Goal: Transaction & Acquisition: Book appointment/travel/reservation

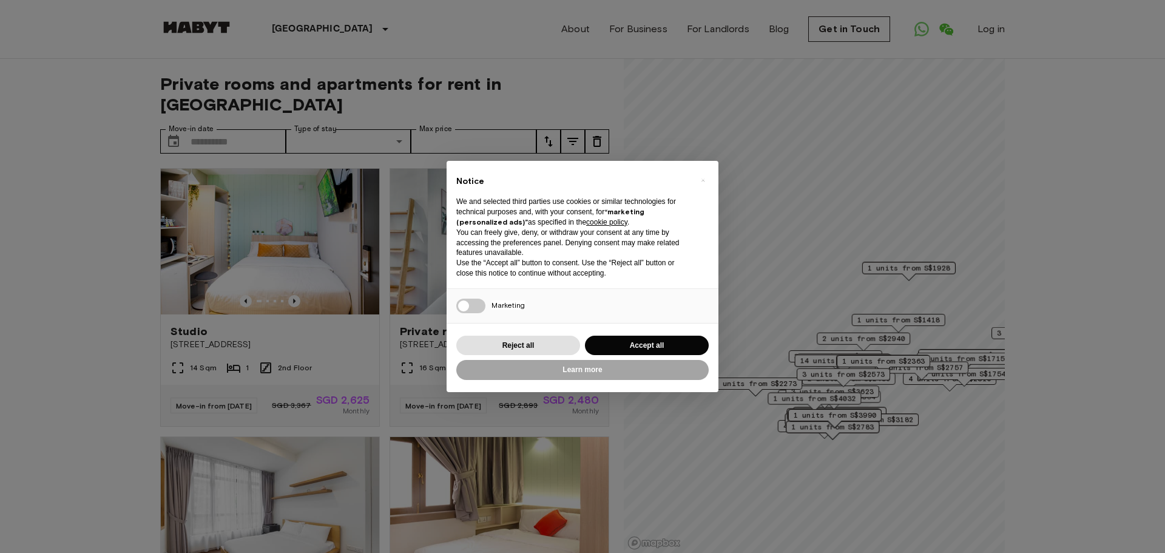
click at [413, 119] on div "× Notice We and selected third parties use cookies or similar technologies for …" at bounding box center [582, 276] width 1165 height 553
click at [701, 177] on span "×" at bounding box center [703, 180] width 4 height 15
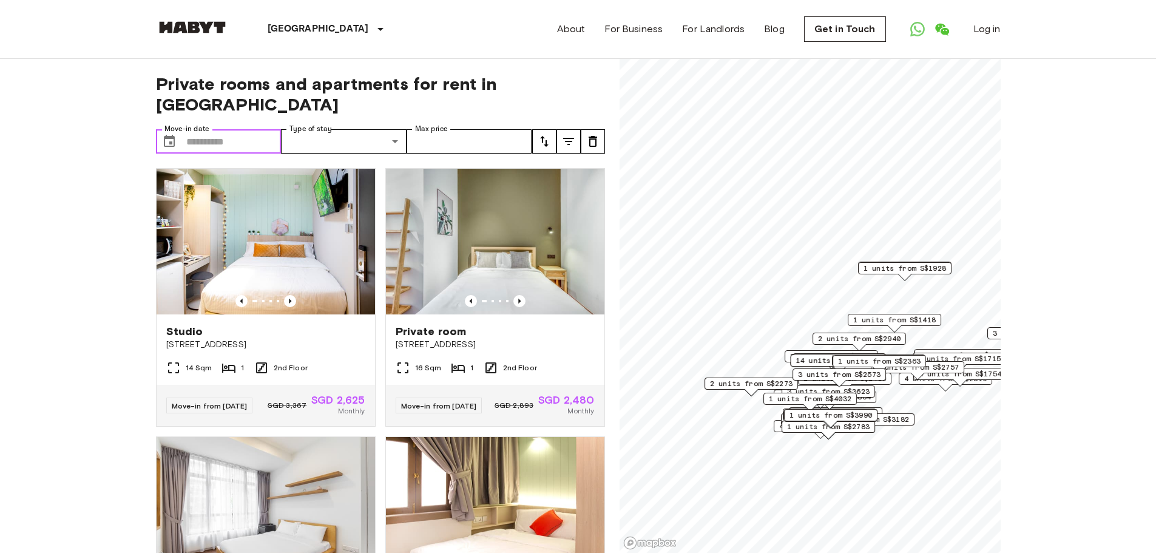
click at [244, 129] on input "Move-in date" at bounding box center [233, 141] width 95 height 24
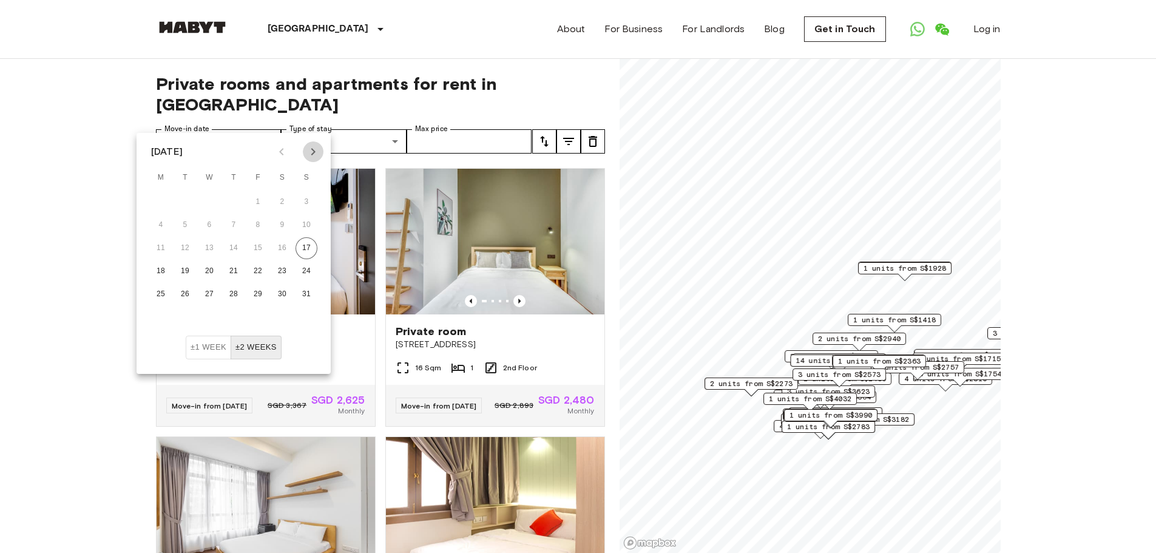
click at [316, 148] on icon "Next month" at bounding box center [313, 151] width 15 height 15
click at [165, 203] on button "1" at bounding box center [161, 202] width 22 height 22
type input "**********"
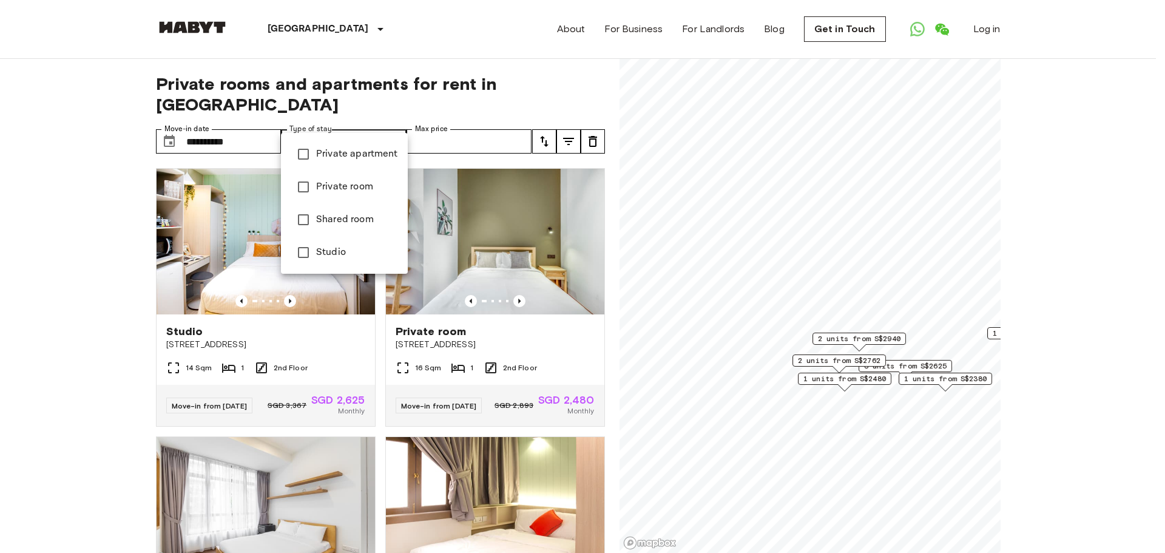
click at [359, 159] on span "Private apartment" at bounding box center [357, 154] width 82 height 15
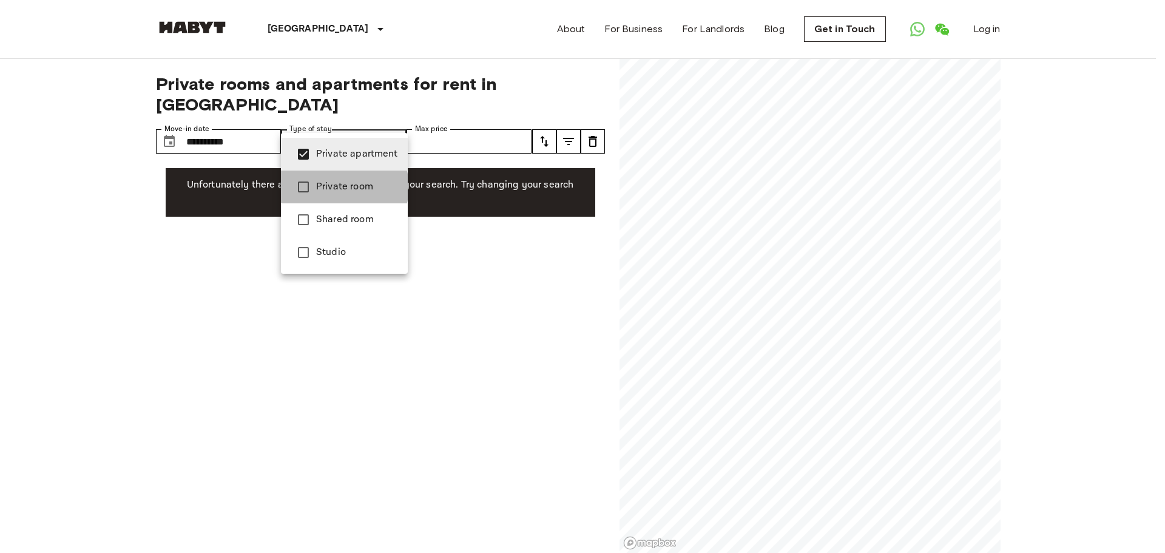
click at [339, 187] on span "Private room" at bounding box center [357, 187] width 82 height 15
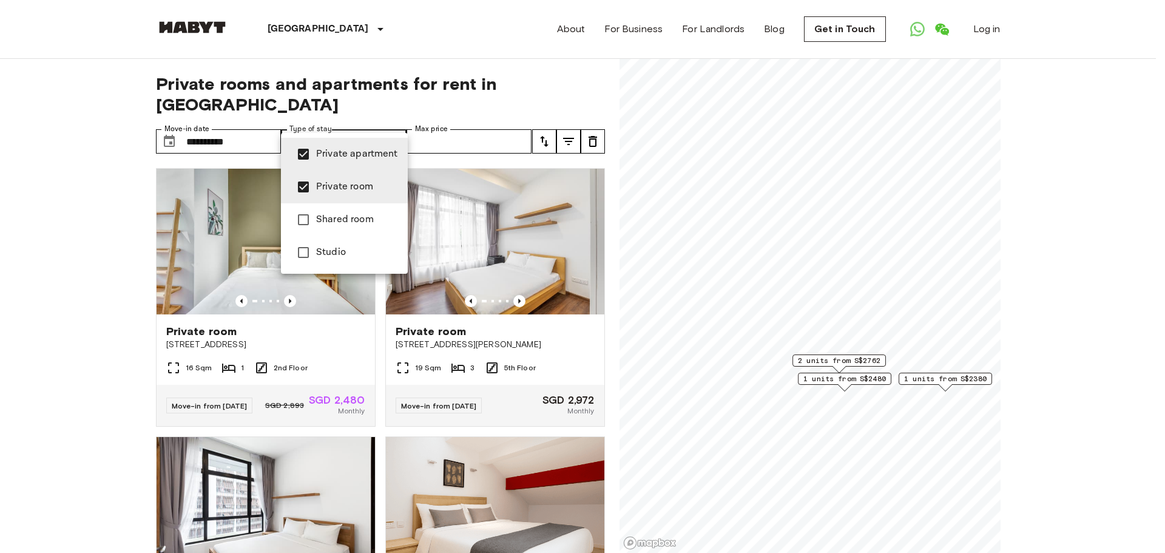
click at [331, 209] on li "Shared room" at bounding box center [344, 219] width 127 height 33
click at [356, 218] on span "Shared room" at bounding box center [357, 219] width 82 height 15
click at [344, 249] on span "Studio" at bounding box center [357, 252] width 82 height 15
type input "**********"
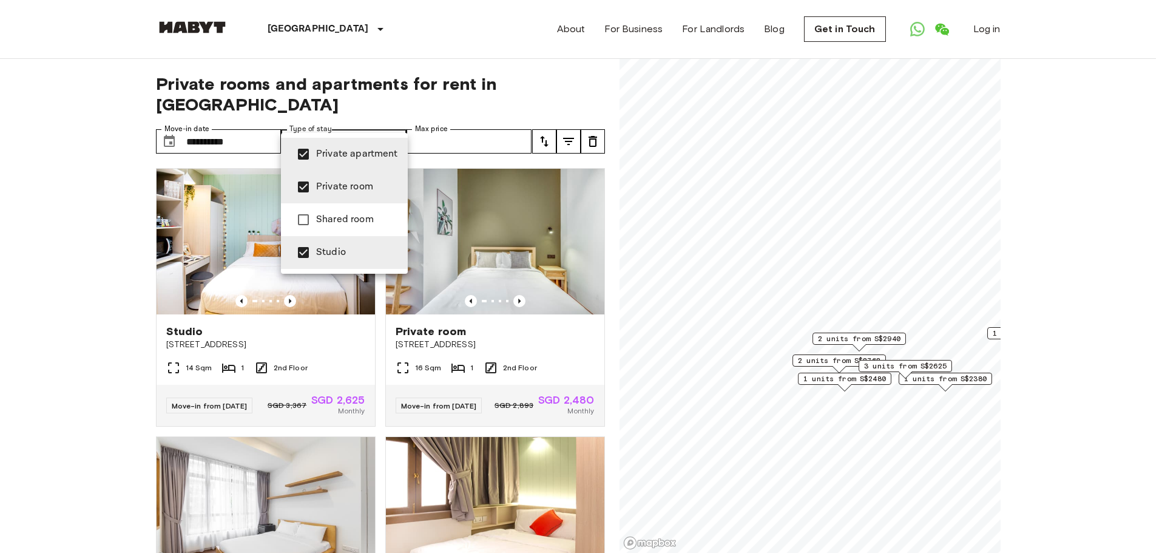
click at [95, 225] on div at bounding box center [582, 276] width 1165 height 553
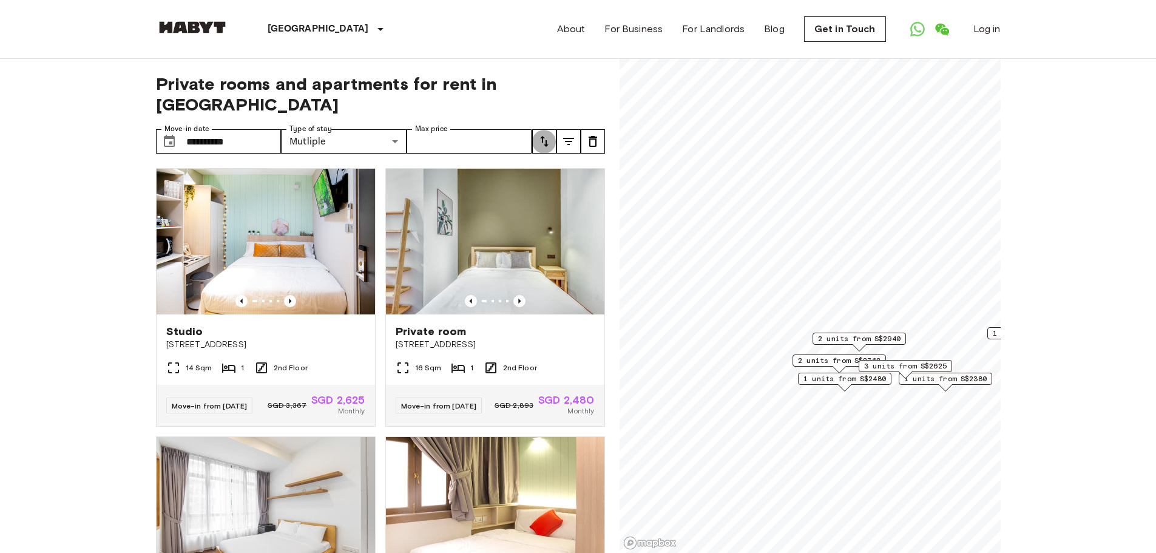
click at [544, 134] on icon "tune" at bounding box center [544, 141] width 15 height 15
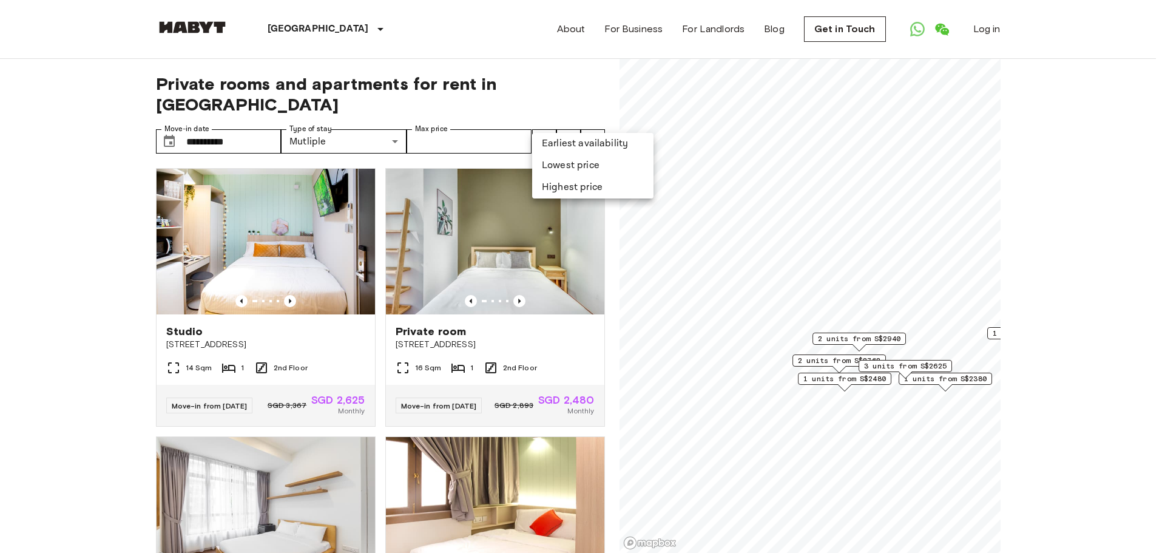
click at [564, 163] on li "Lowest price" at bounding box center [592, 166] width 121 height 22
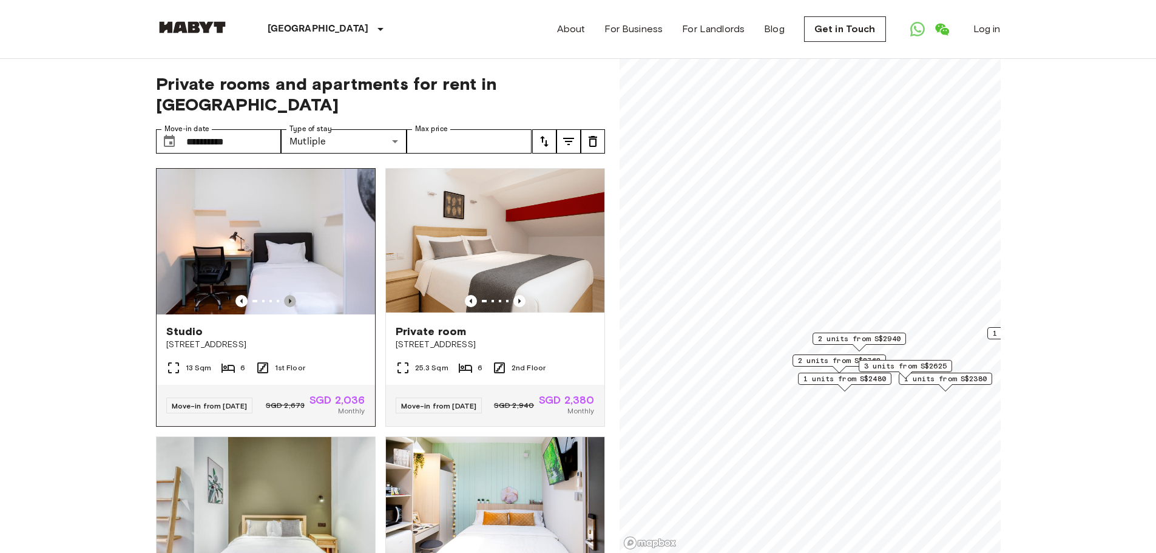
click at [286, 295] on icon "Previous image" at bounding box center [290, 301] width 12 height 12
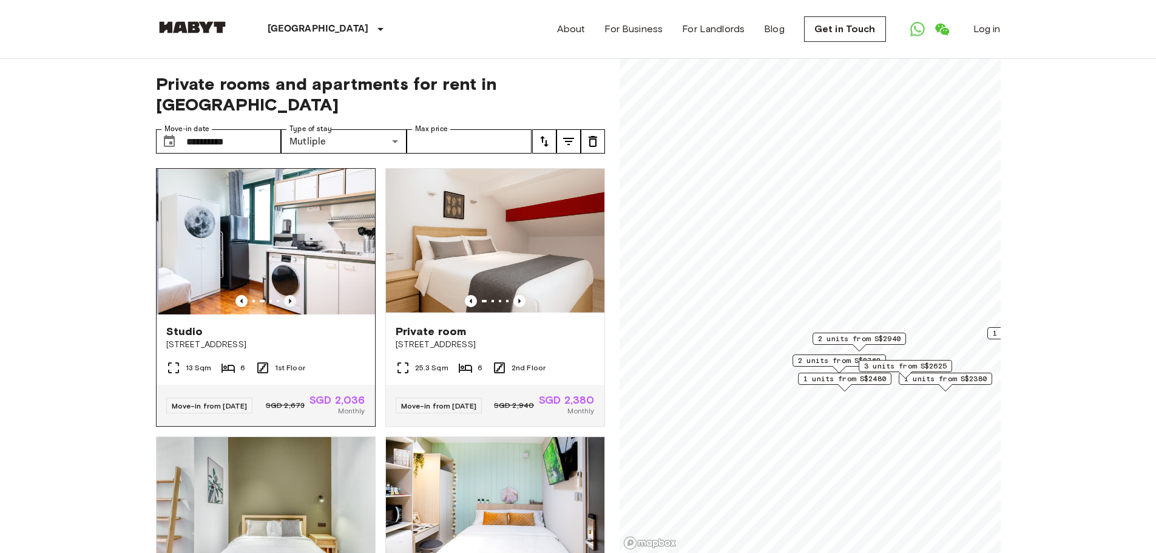
click at [286, 295] on icon "Previous image" at bounding box center [290, 301] width 12 height 12
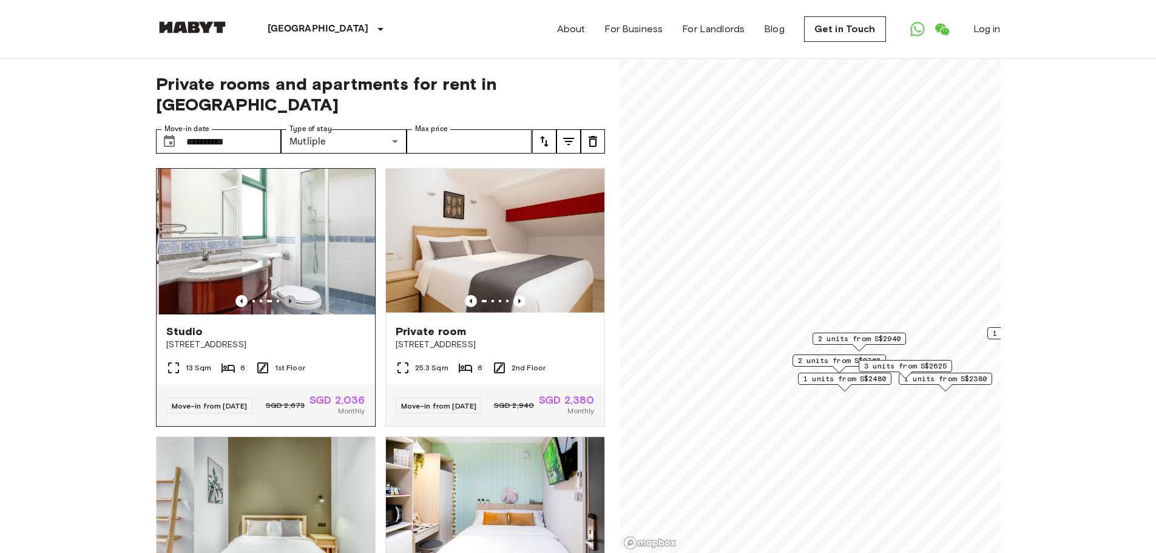
click at [286, 295] on icon "Previous image" at bounding box center [290, 301] width 12 height 12
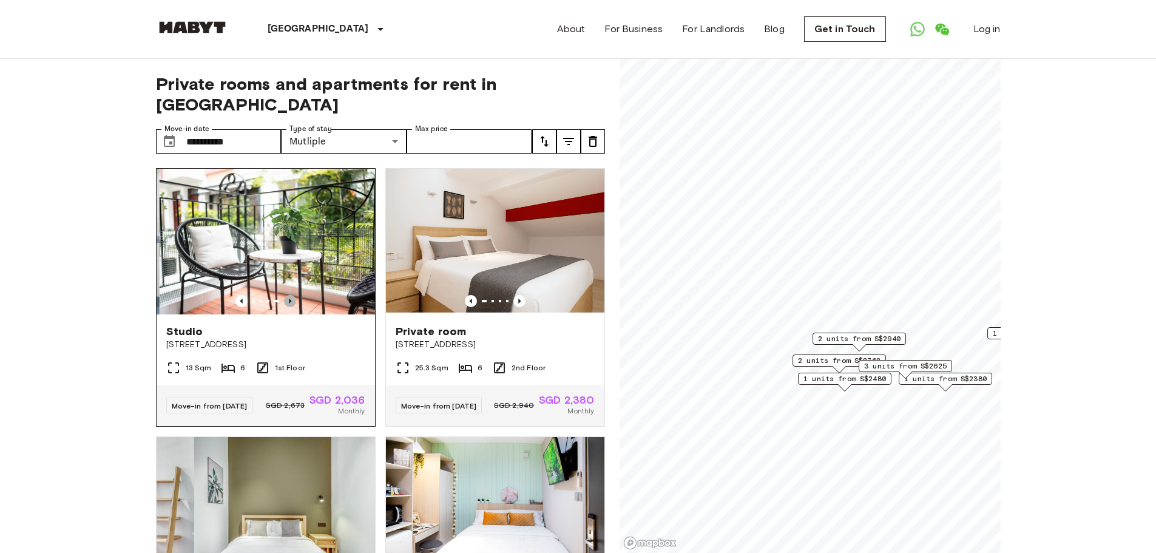
click at [286, 295] on icon "Previous image" at bounding box center [290, 301] width 12 height 12
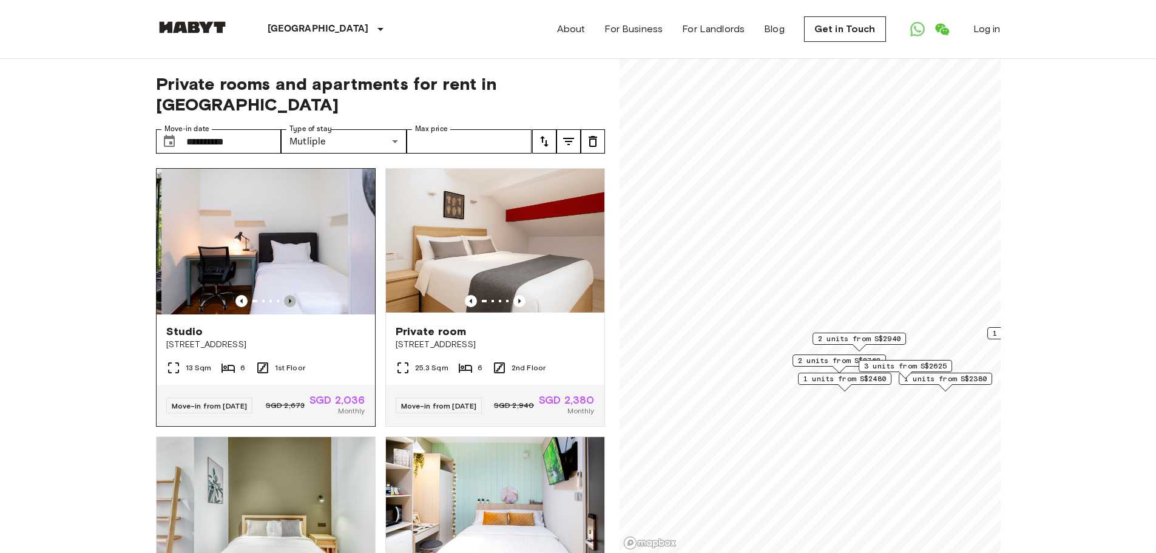
click at [286, 295] on icon "Previous image" at bounding box center [290, 301] width 12 height 12
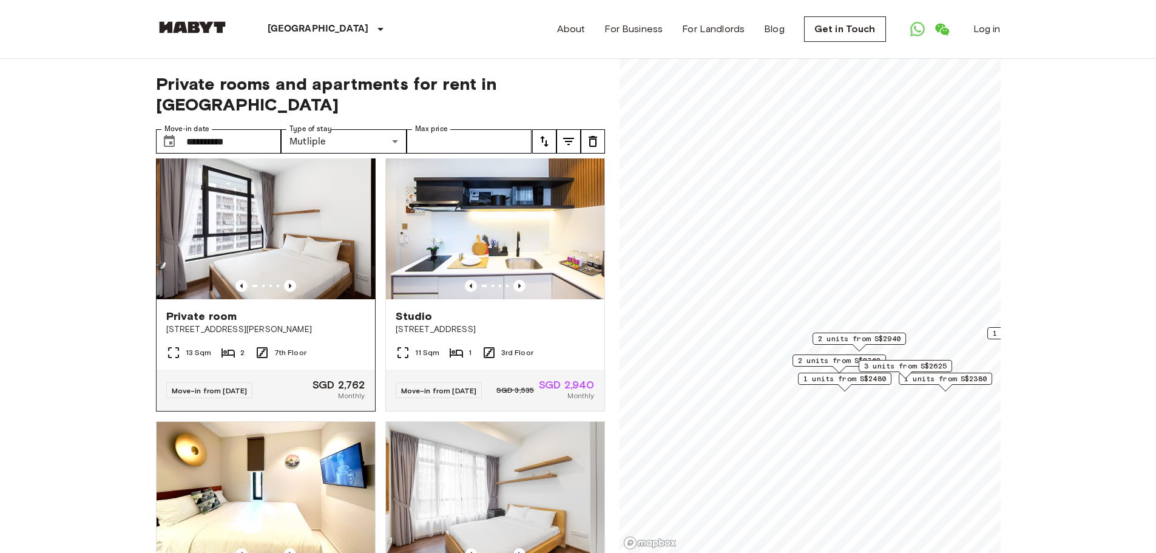
scroll to position [1032, 0]
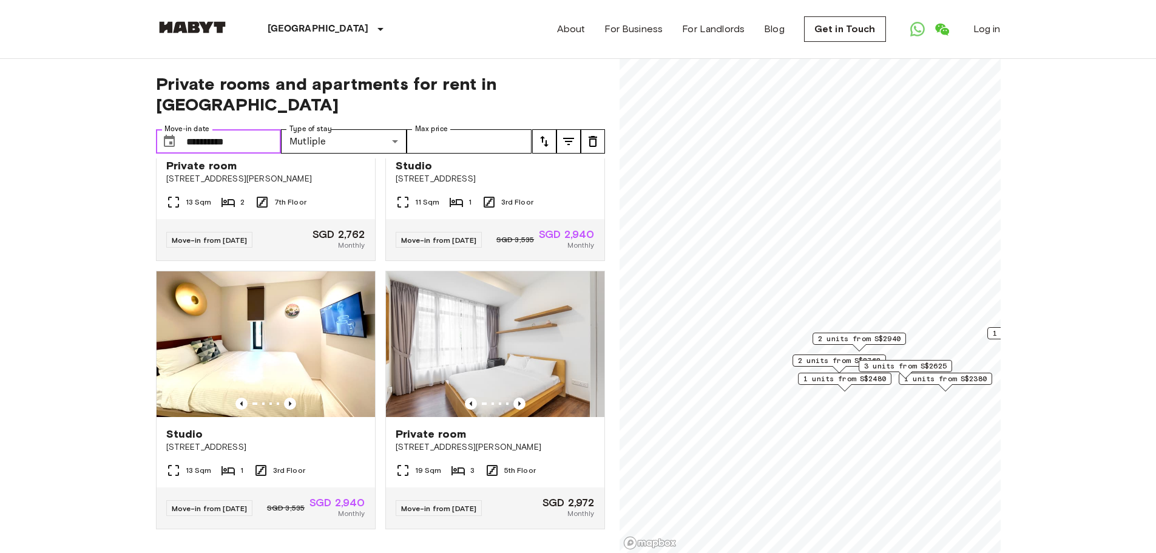
click at [247, 129] on input "**********" at bounding box center [233, 141] width 95 height 24
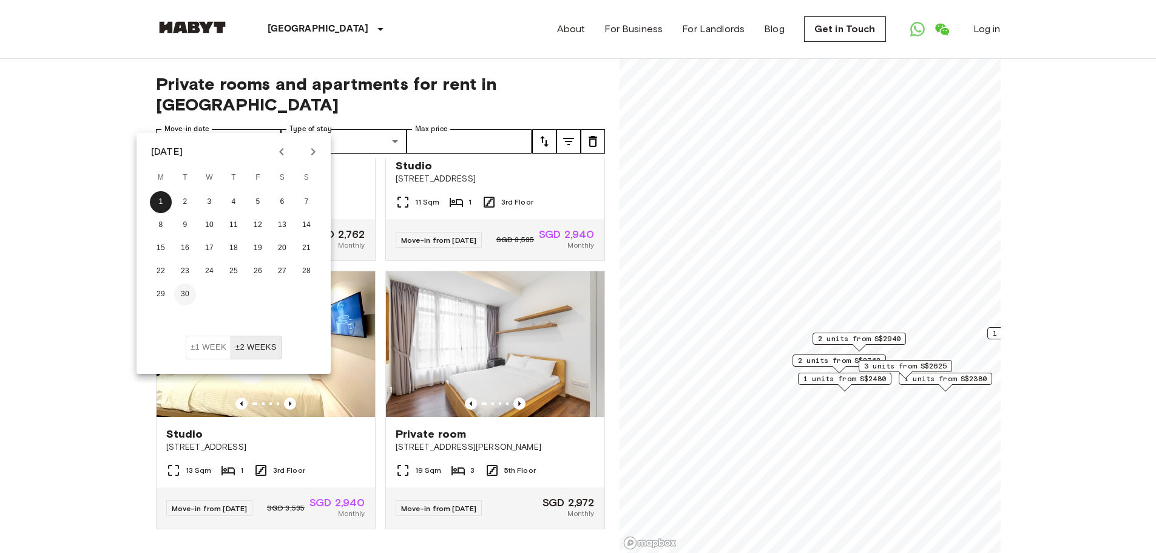
click at [190, 286] on button "30" at bounding box center [185, 294] width 22 height 22
type input "**********"
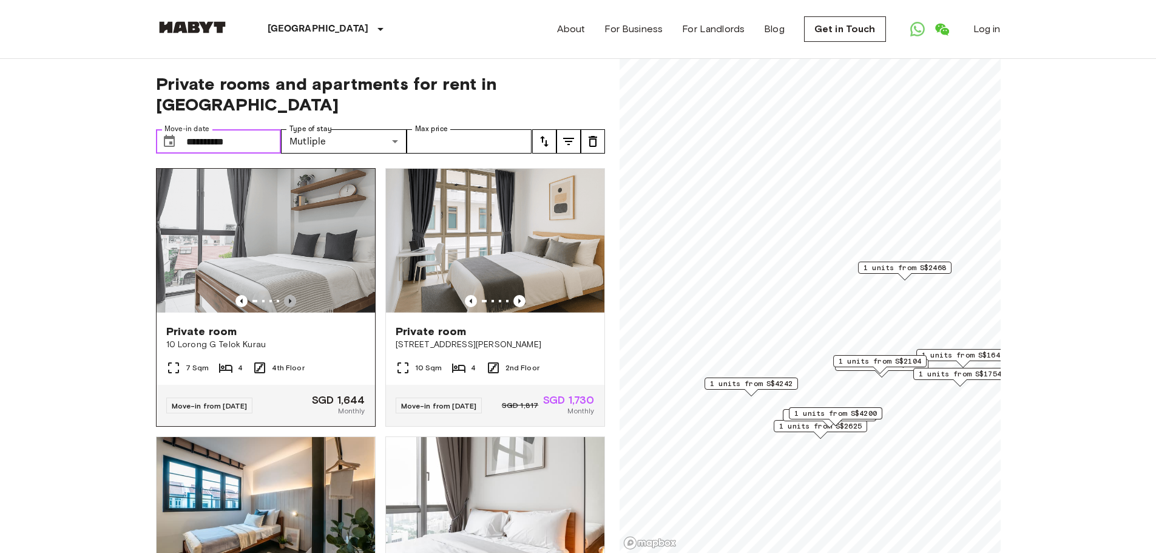
click at [290, 295] on icon "Previous image" at bounding box center [290, 301] width 12 height 12
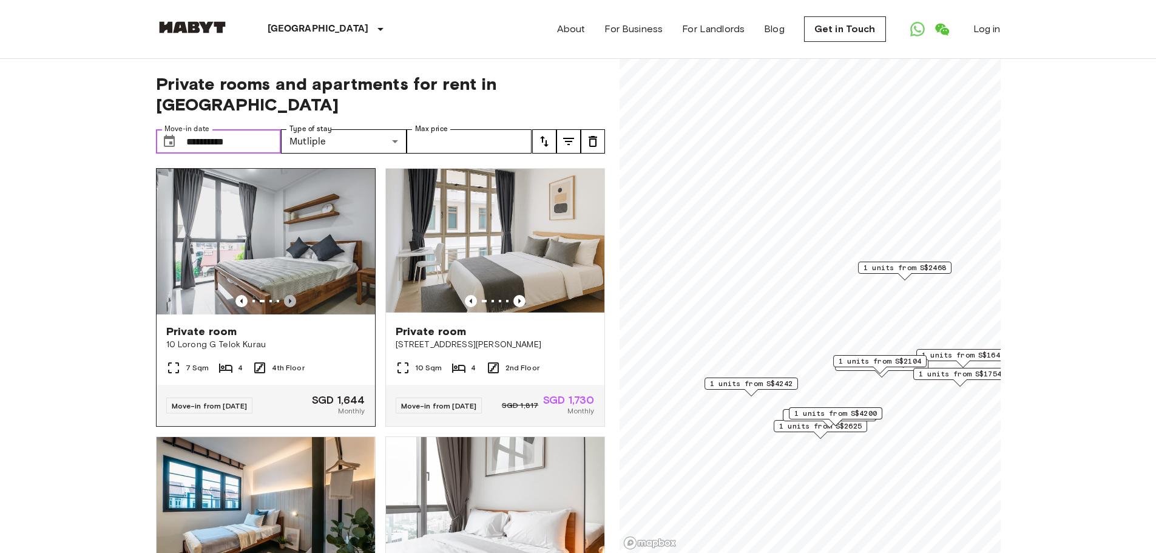
click at [290, 295] on icon "Previous image" at bounding box center [290, 301] width 12 height 12
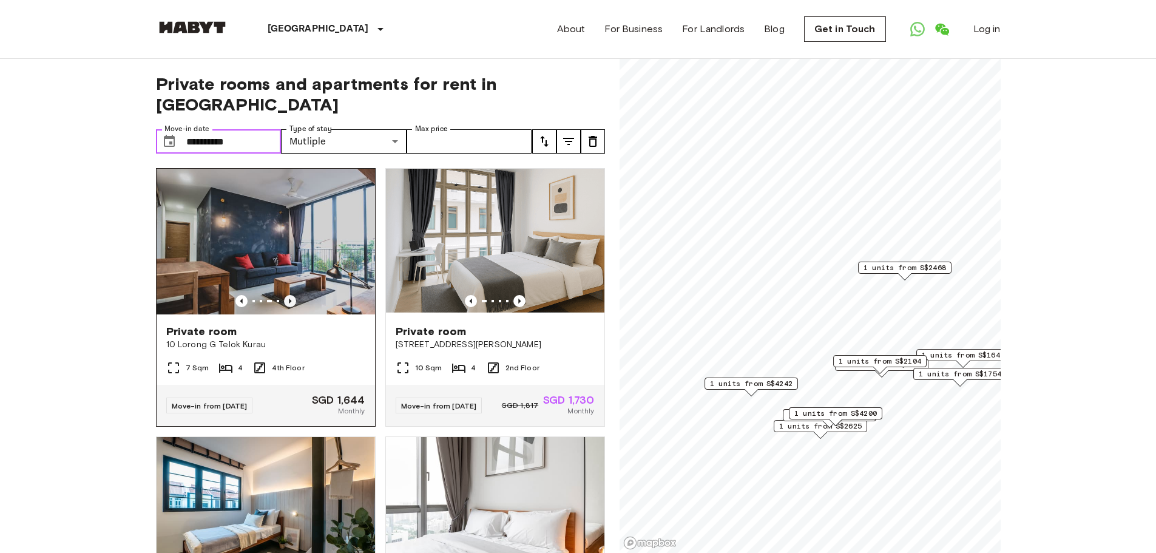
click at [290, 295] on icon "Previous image" at bounding box center [290, 301] width 12 height 12
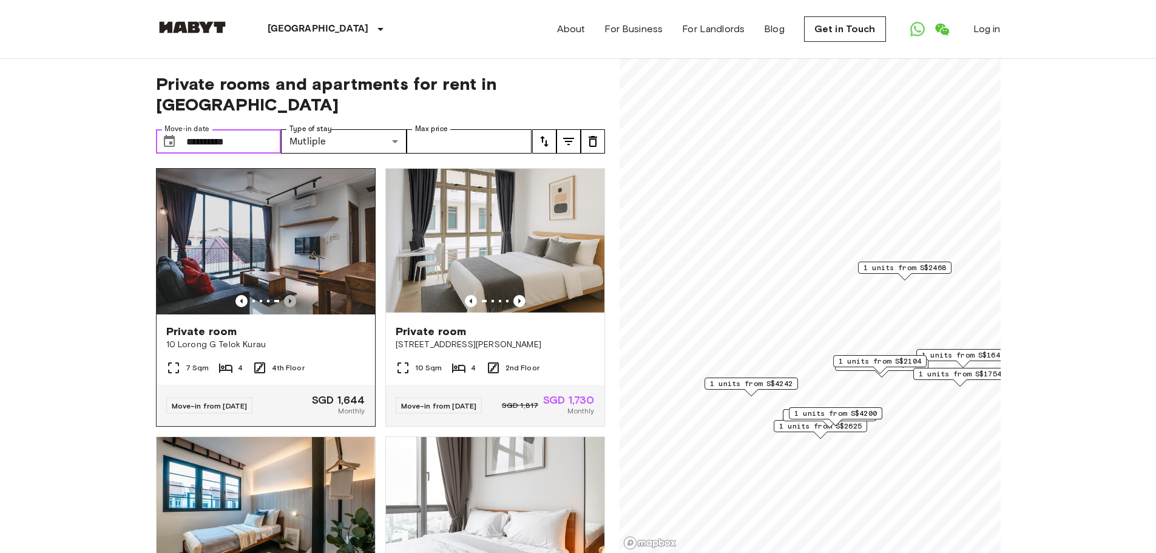
click at [290, 295] on icon "Previous image" at bounding box center [290, 301] width 12 height 12
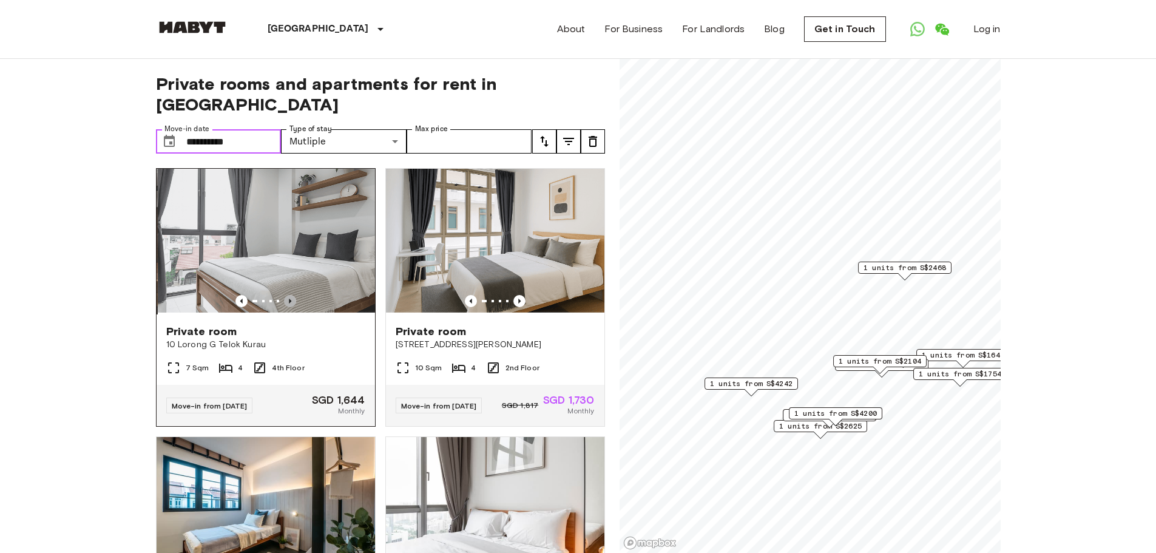
click at [290, 295] on icon "Previous image" at bounding box center [290, 301] width 12 height 12
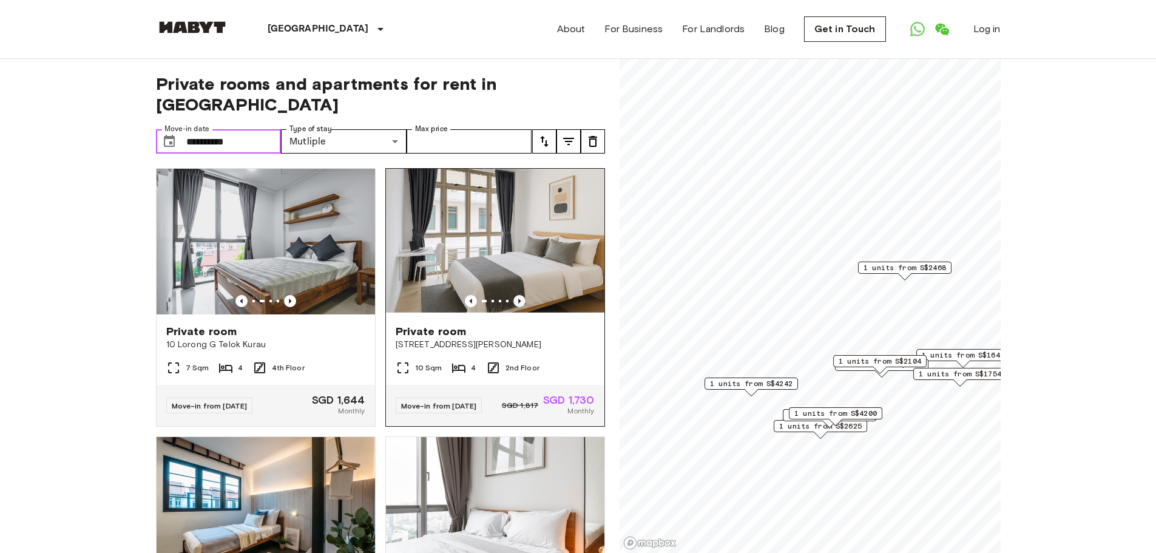
click at [516, 295] on icon "Previous image" at bounding box center [519, 301] width 12 height 12
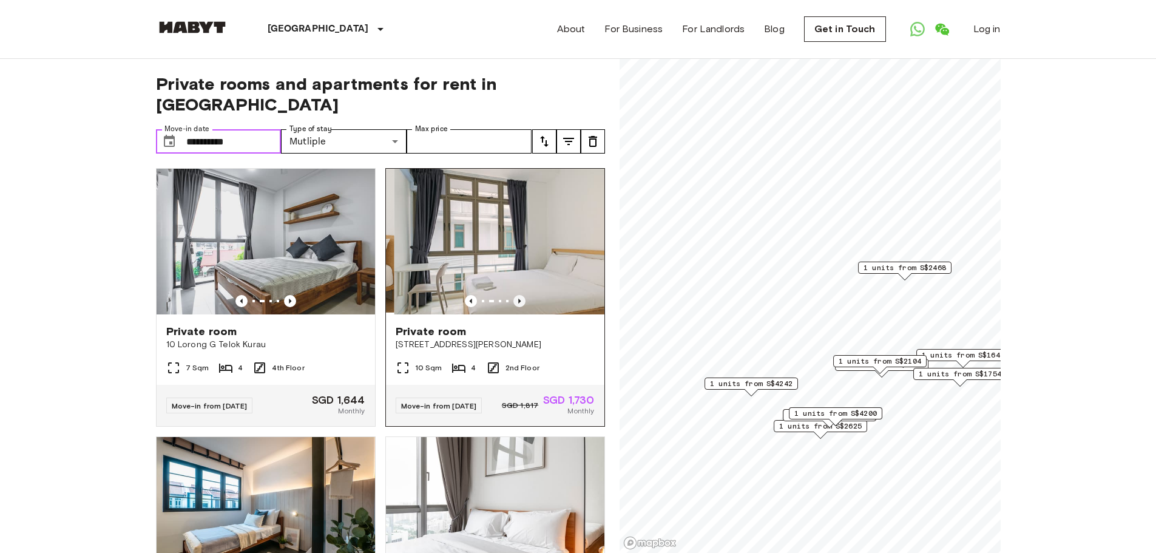
click at [516, 295] on icon "Previous image" at bounding box center [519, 301] width 12 height 12
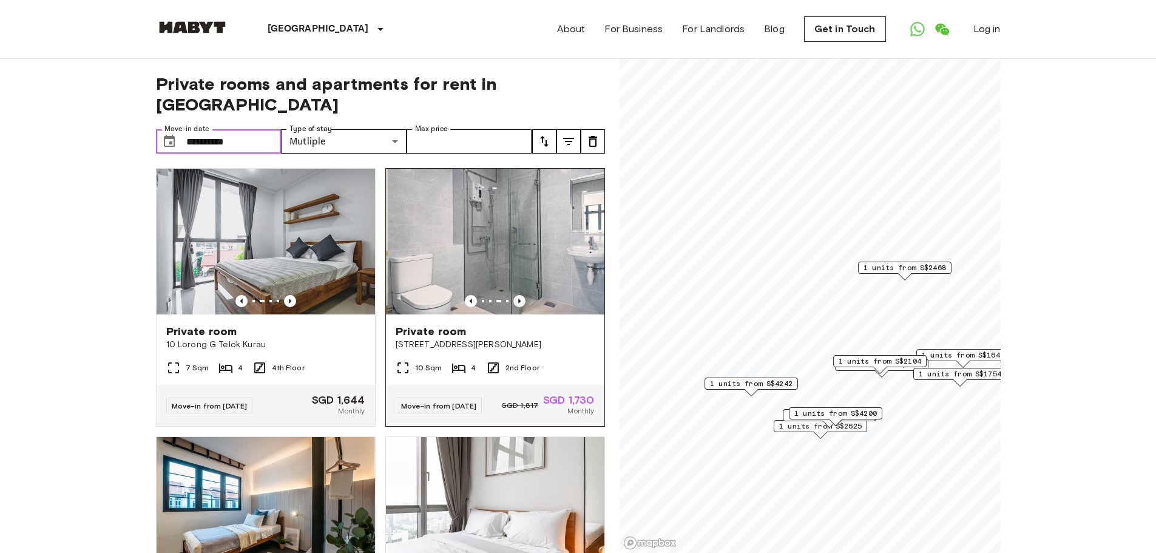
click at [516, 295] on icon "Previous image" at bounding box center [519, 301] width 12 height 12
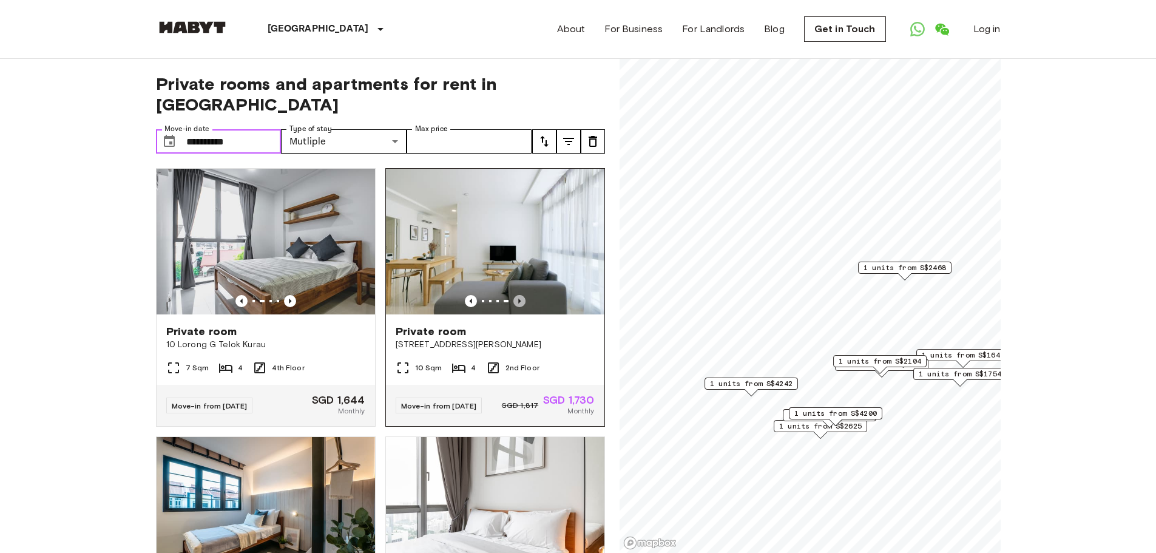
click at [516, 295] on icon "Previous image" at bounding box center [519, 301] width 12 height 12
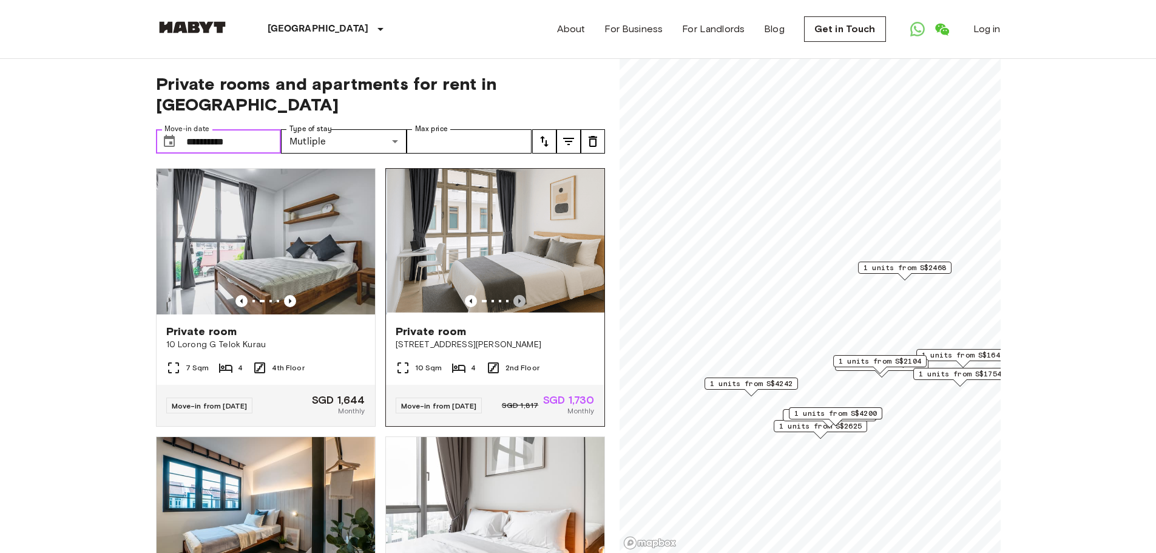
click at [516, 295] on icon "Previous image" at bounding box center [519, 301] width 12 height 12
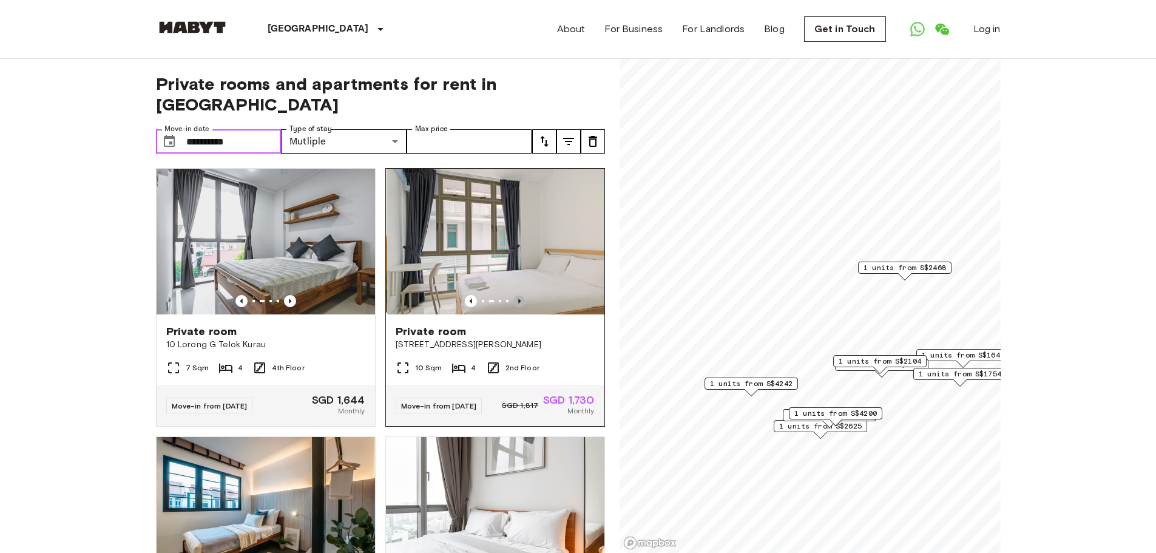
click at [516, 295] on icon "Previous image" at bounding box center [519, 301] width 12 height 12
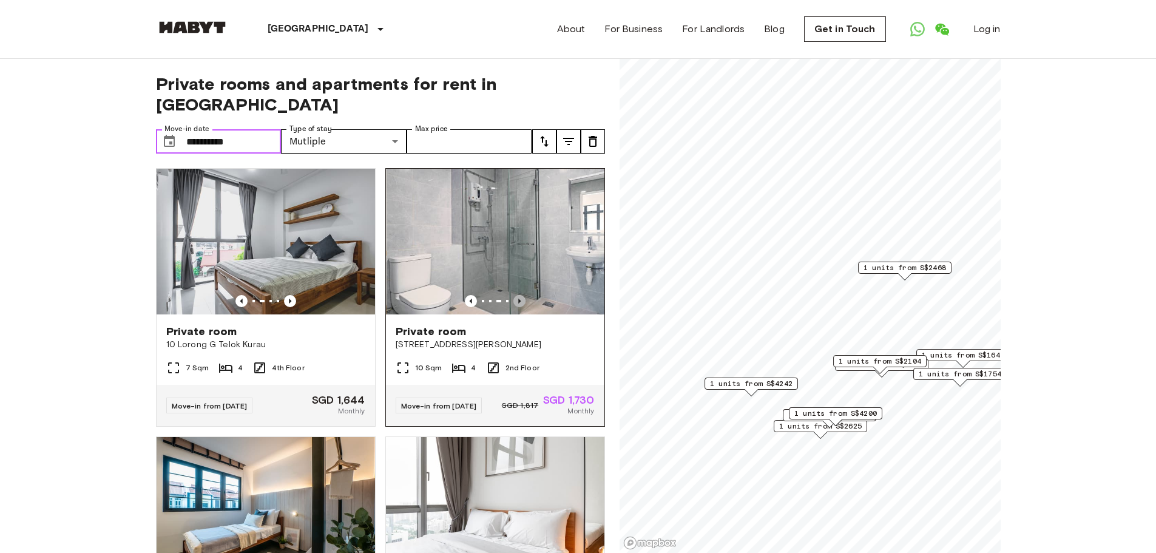
click at [516, 295] on icon "Previous image" at bounding box center [519, 301] width 12 height 12
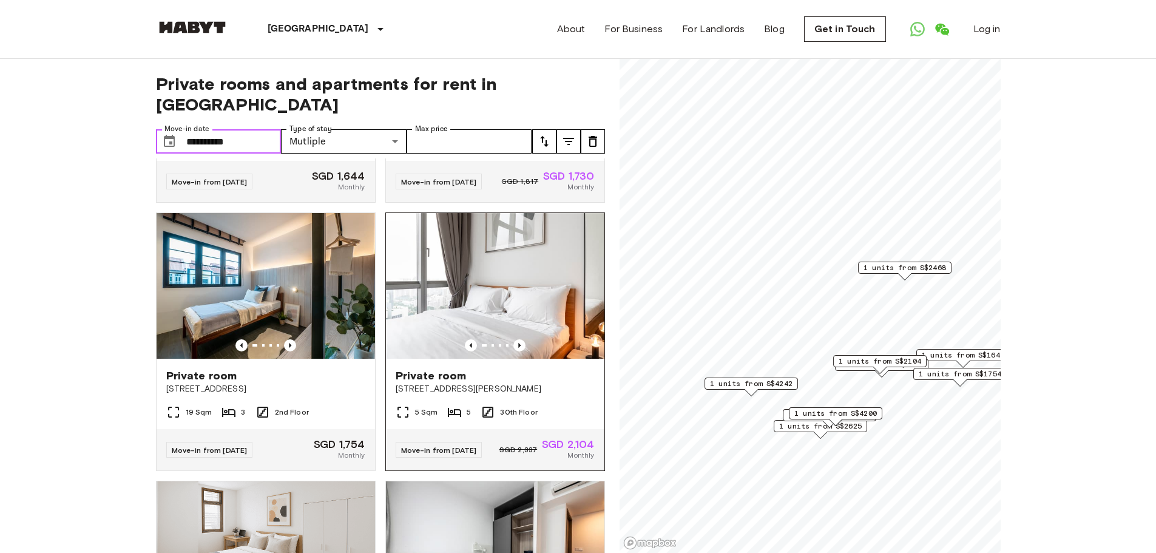
scroll to position [243, 0]
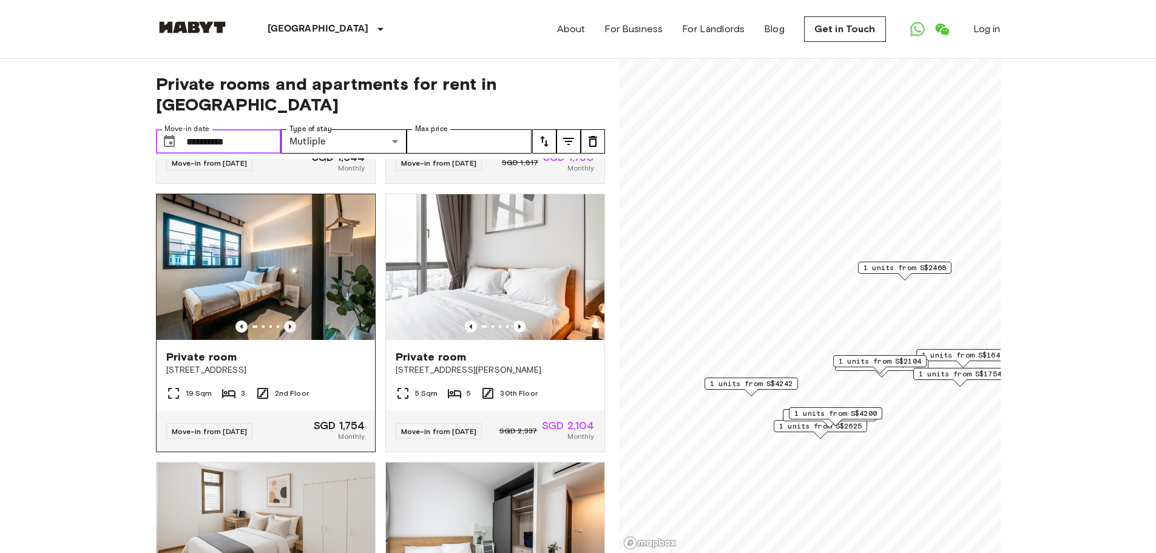
click at [285, 320] on icon "Previous image" at bounding box center [290, 326] width 12 height 12
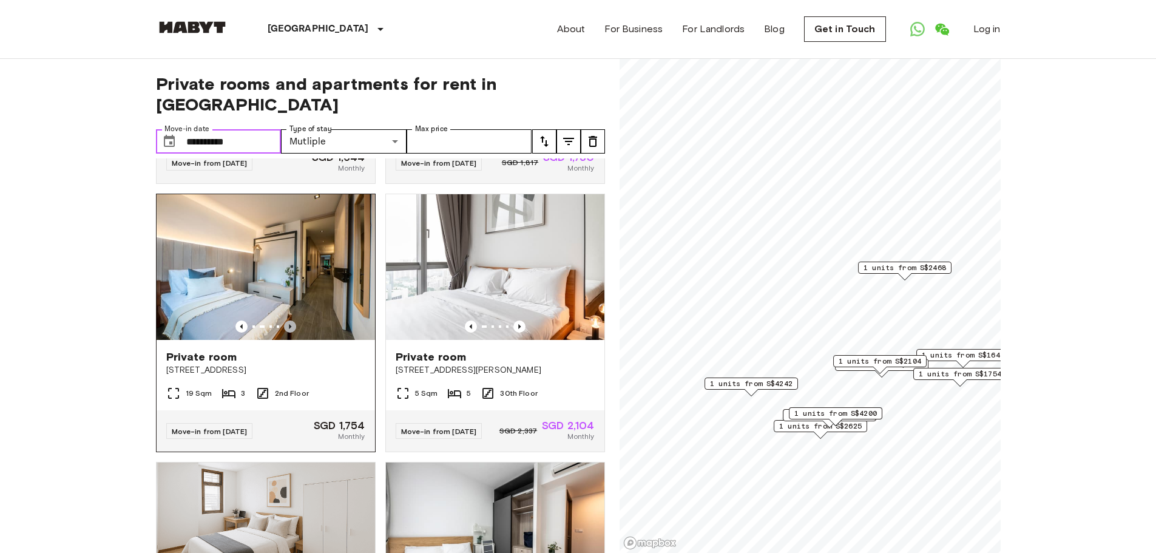
click at [285, 320] on icon "Previous image" at bounding box center [290, 326] width 12 height 12
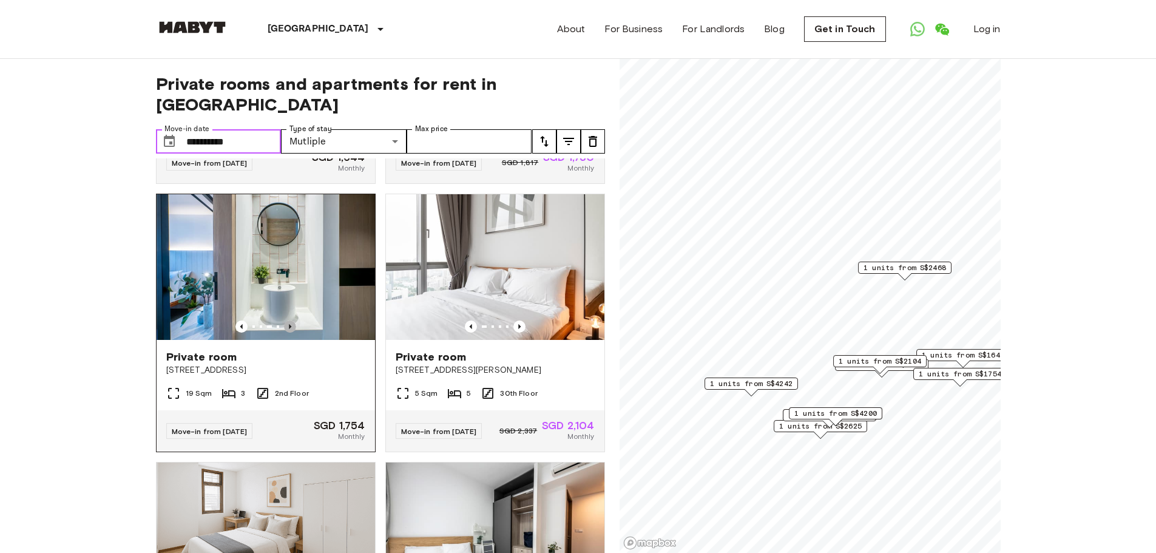
click at [285, 320] on icon "Previous image" at bounding box center [290, 326] width 12 height 12
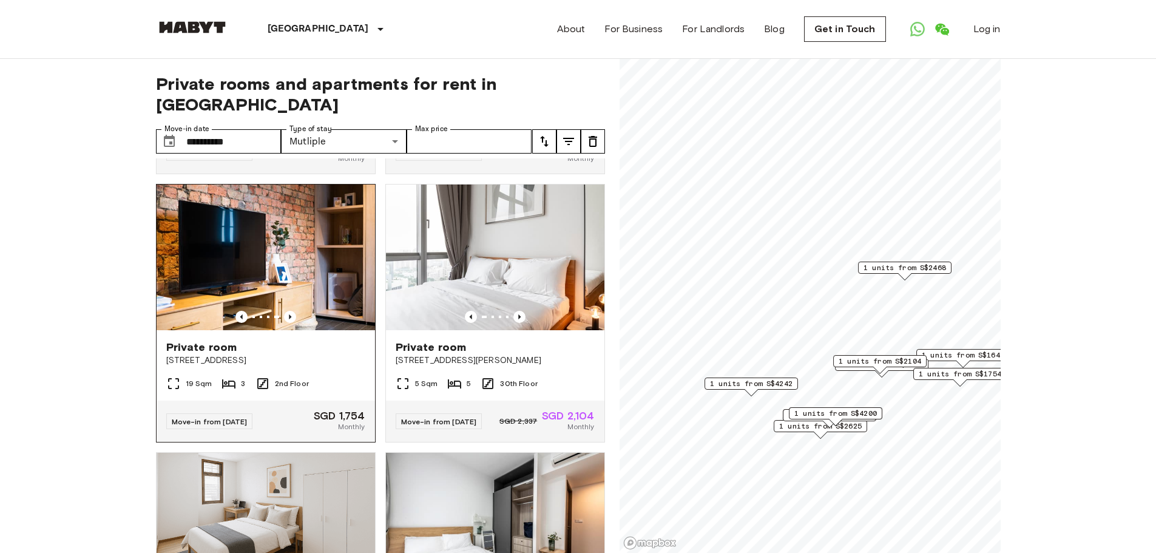
scroll to position [364, 0]
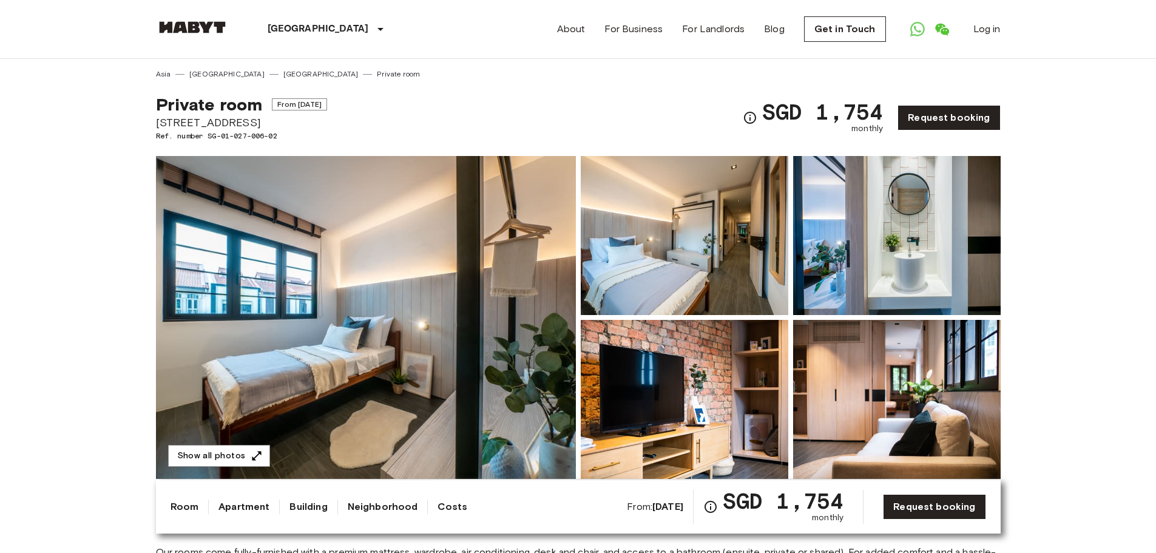
click at [404, 242] on img at bounding box center [366, 317] width 420 height 323
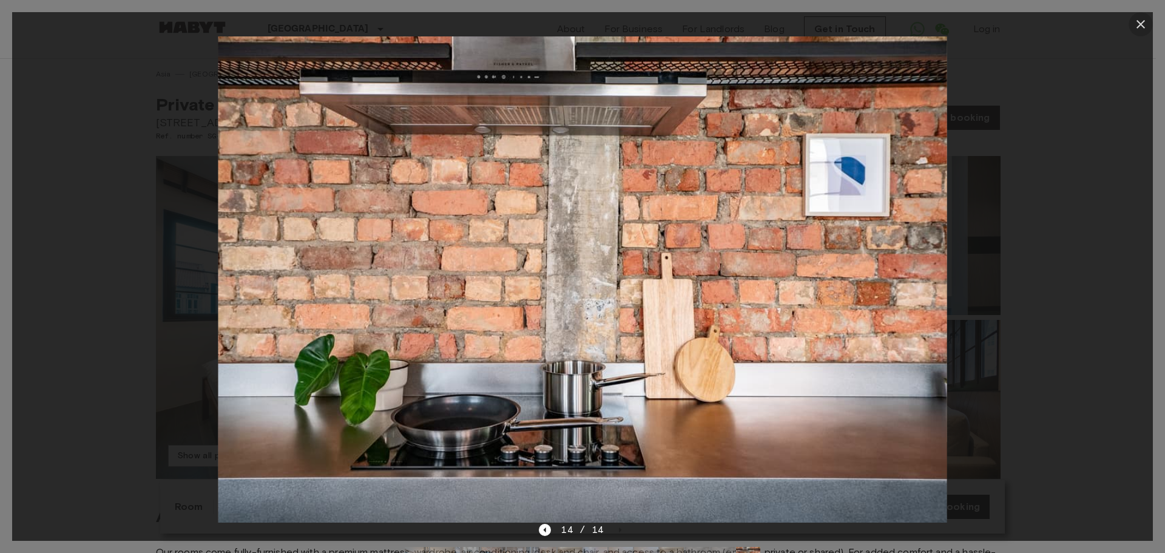
click at [1143, 25] on icon "button" at bounding box center [1141, 24] width 15 height 15
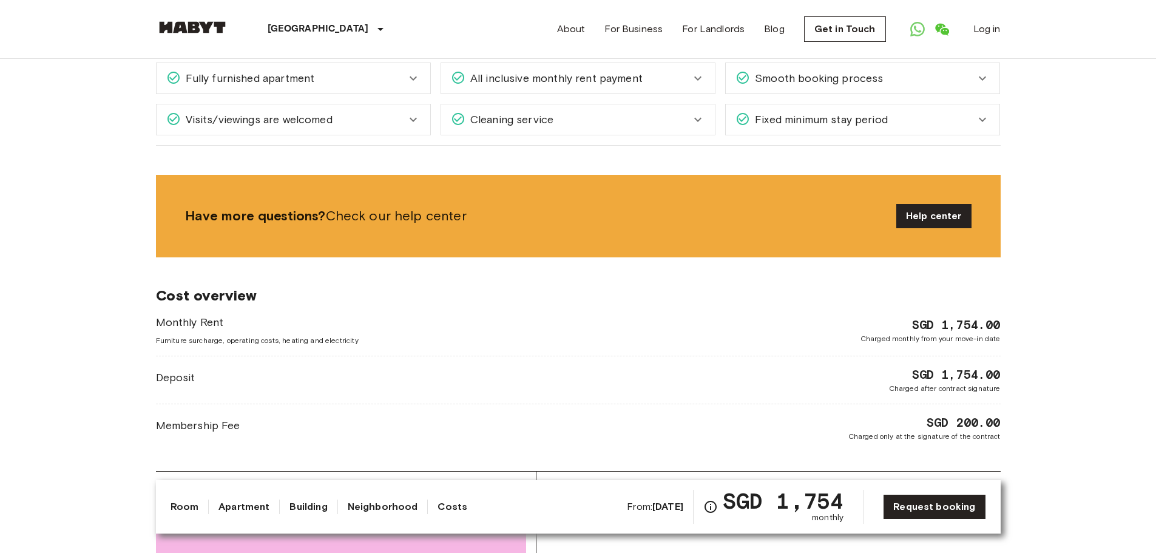
scroll to position [1092, 0]
